Goal: Transaction & Acquisition: Download file/media

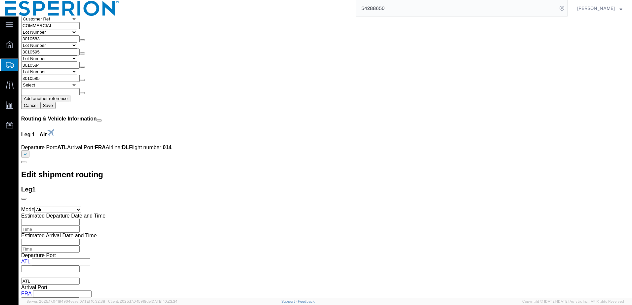
scroll to position [788, 0]
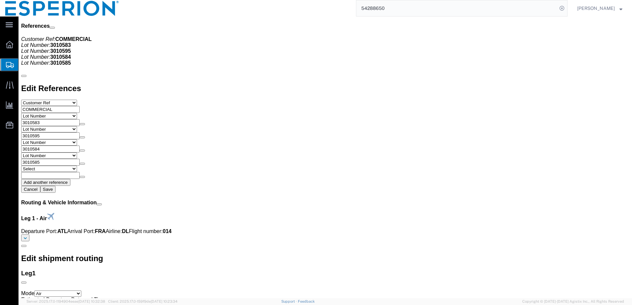
click link "Documents"
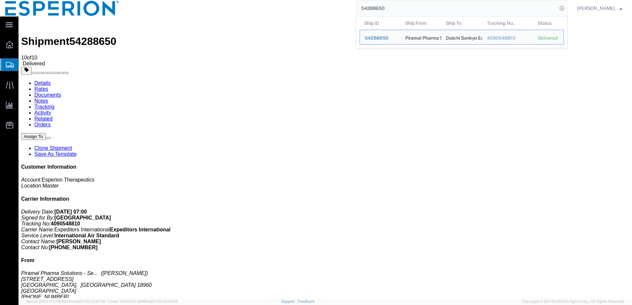
drag, startPoint x: 407, startPoint y: 5, endPoint x: 319, endPoint y: 2, distance: 87.9
click at [330, 1] on div "54288650 Ship ID Ship From Ship To Tracking Nu. Status Ship ID 54288650 Ship Fr…" at bounding box center [345, 8] width 443 height 17
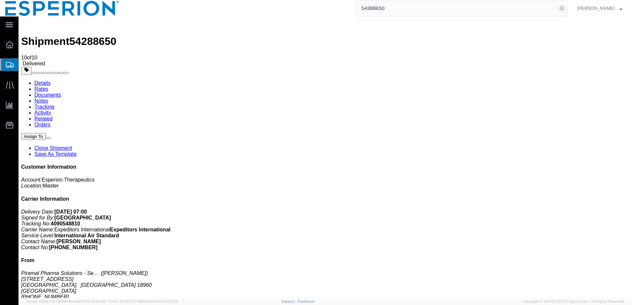
paste input "3010595"
type input "3010595"
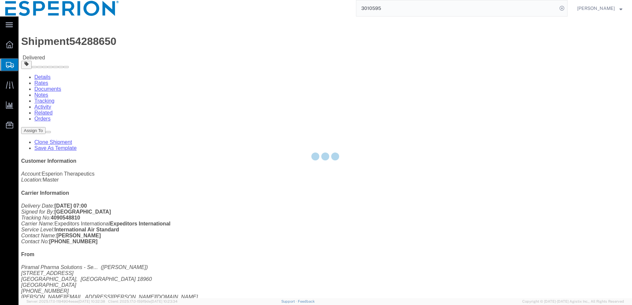
click at [90, 43] on div at bounding box center [325, 158] width 613 height 282
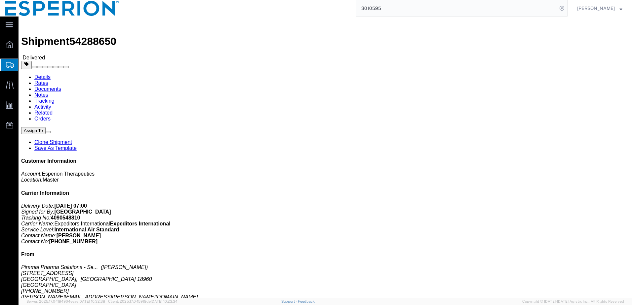
click link "Documents"
